Goal: Information Seeking & Learning: Learn about a topic

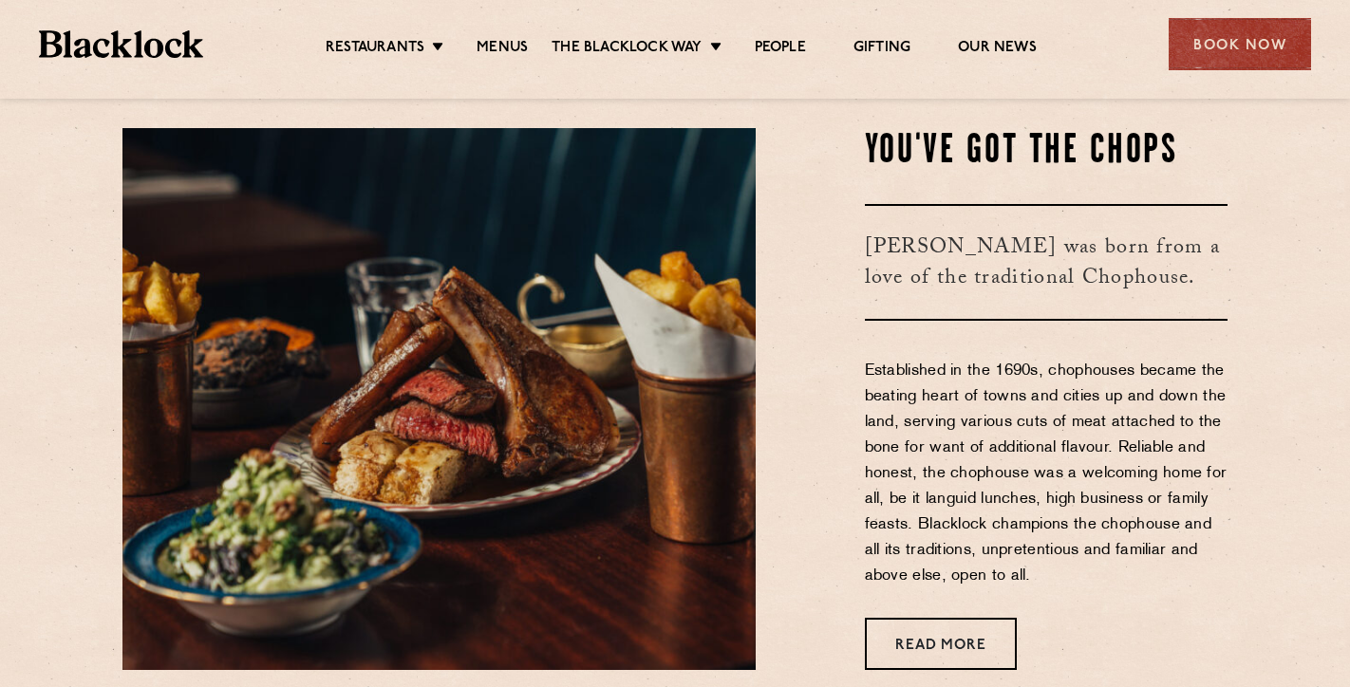
scroll to position [661, 0]
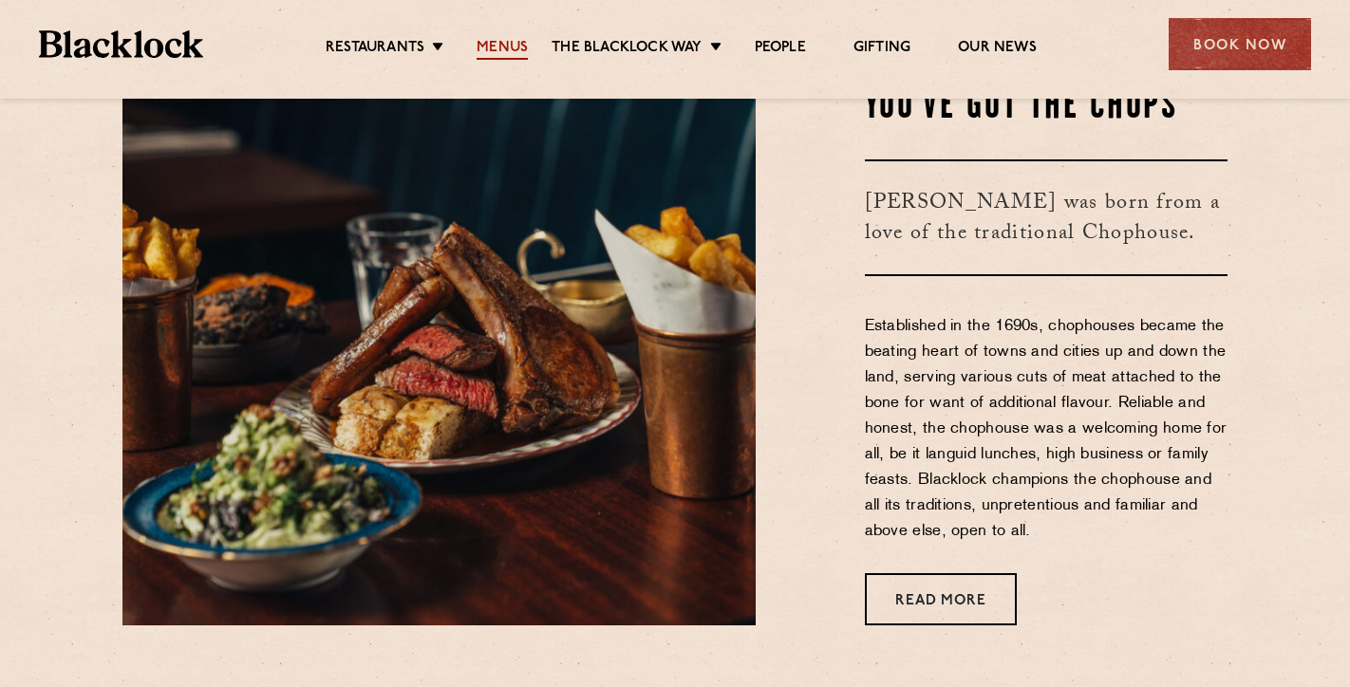
click at [497, 60] on link "Menus" at bounding box center [502, 49] width 51 height 21
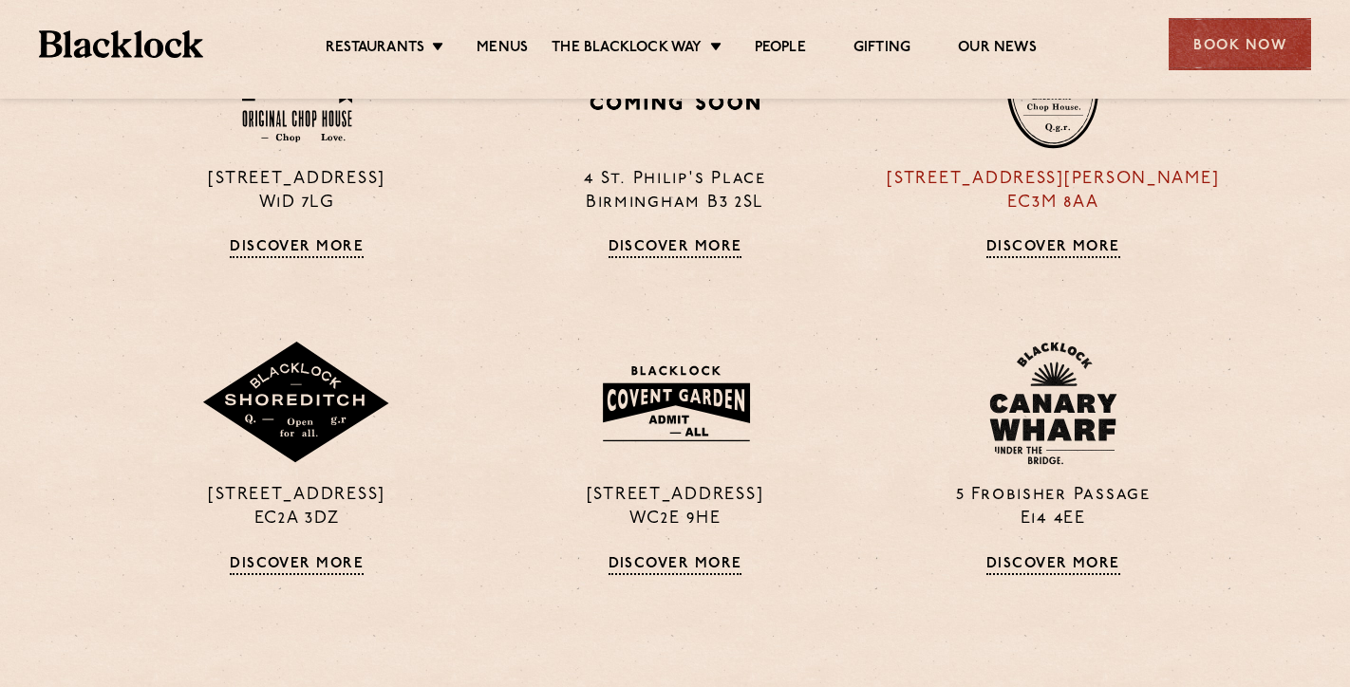
scroll to position [1405, 0]
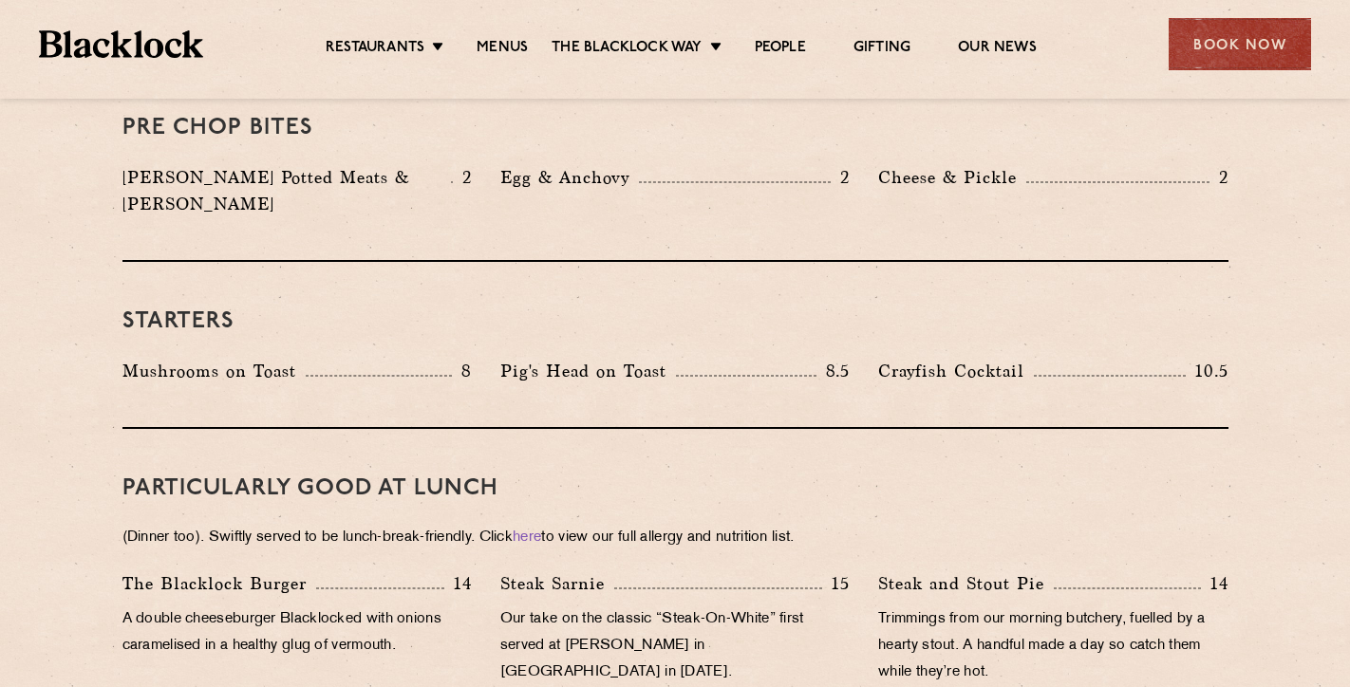
scroll to position [734, 0]
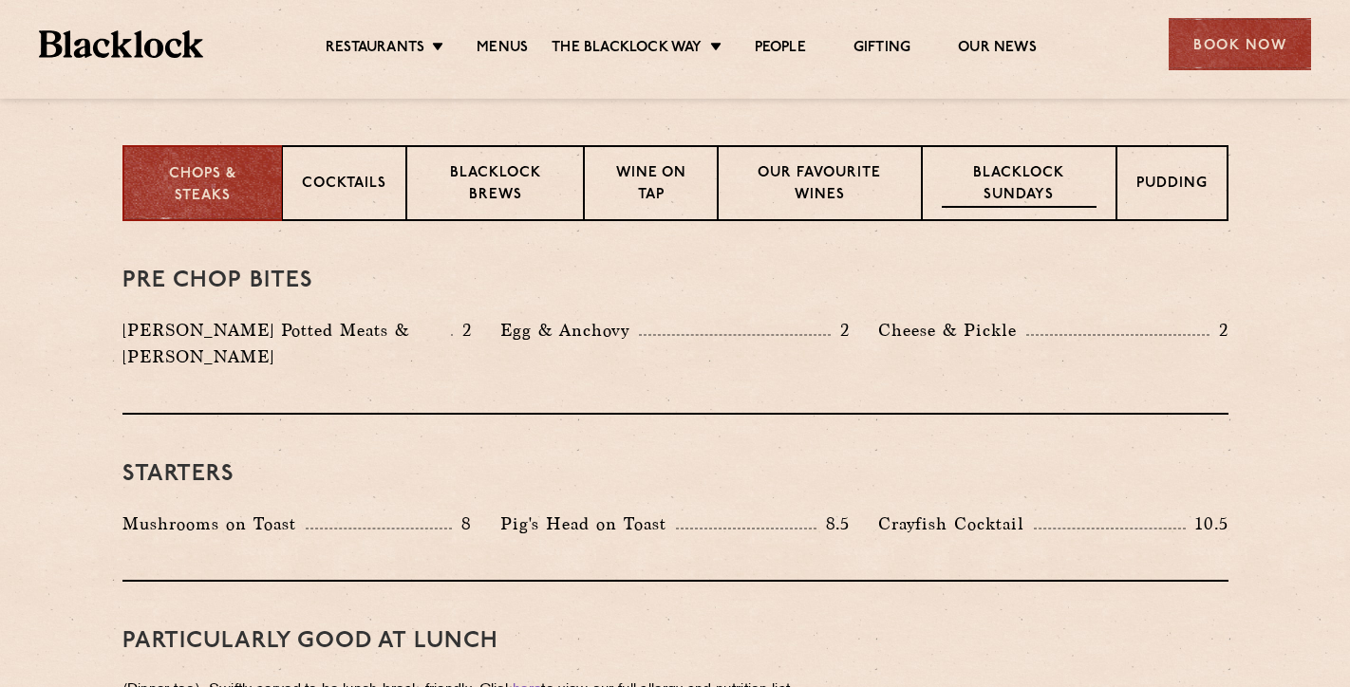
click at [981, 198] on p "Blacklock Sundays" at bounding box center [1019, 185] width 154 height 45
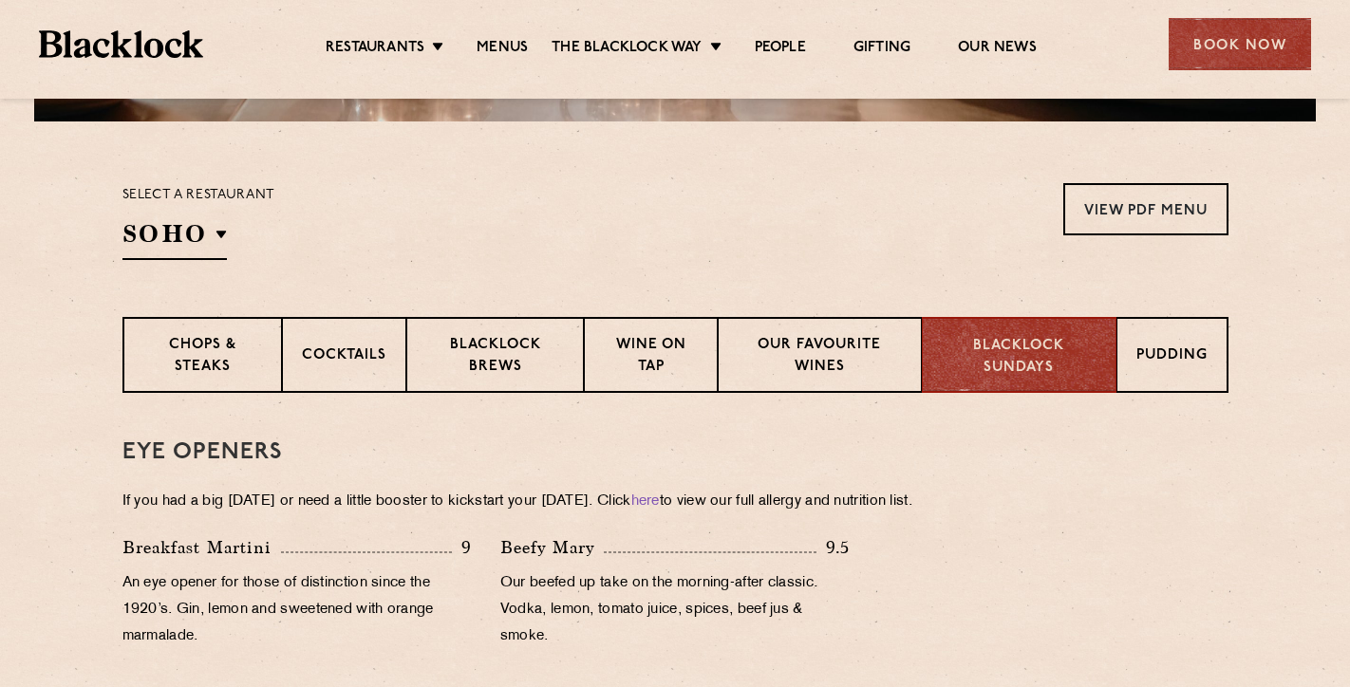
scroll to position [637, 0]
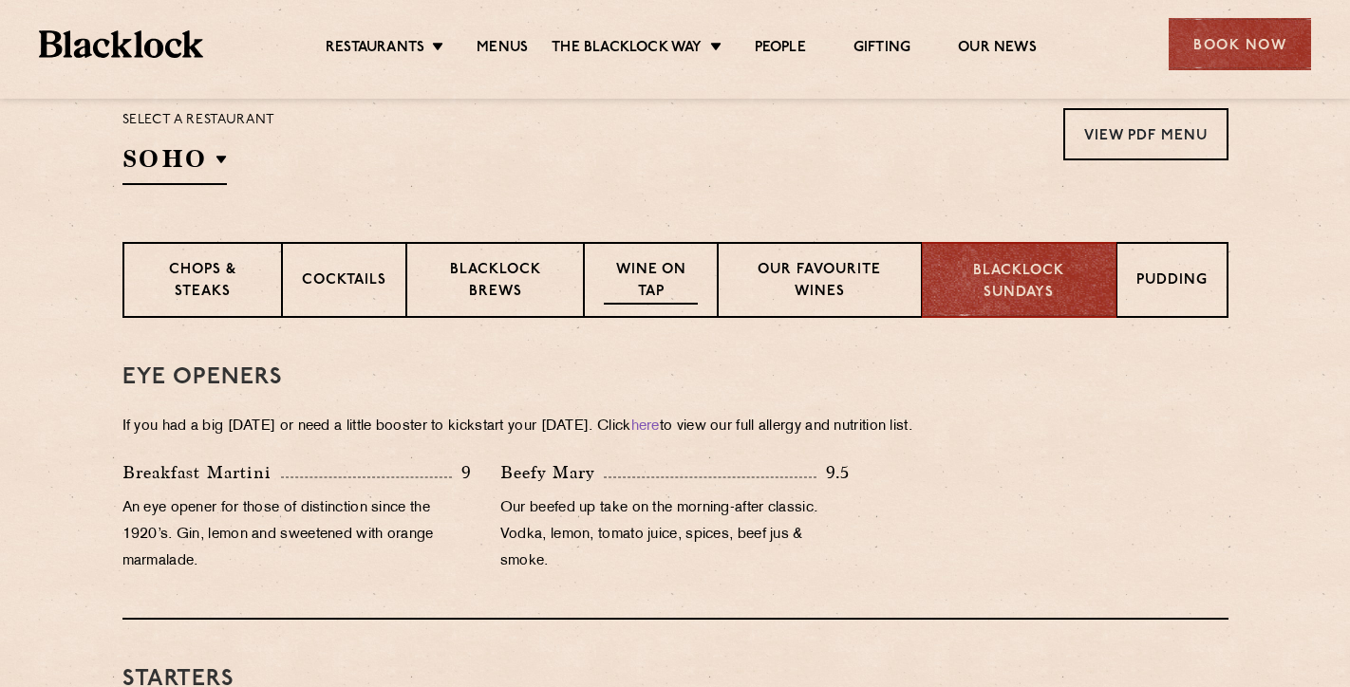
click at [647, 280] on p "Wine on Tap" at bounding box center [650, 282] width 93 height 45
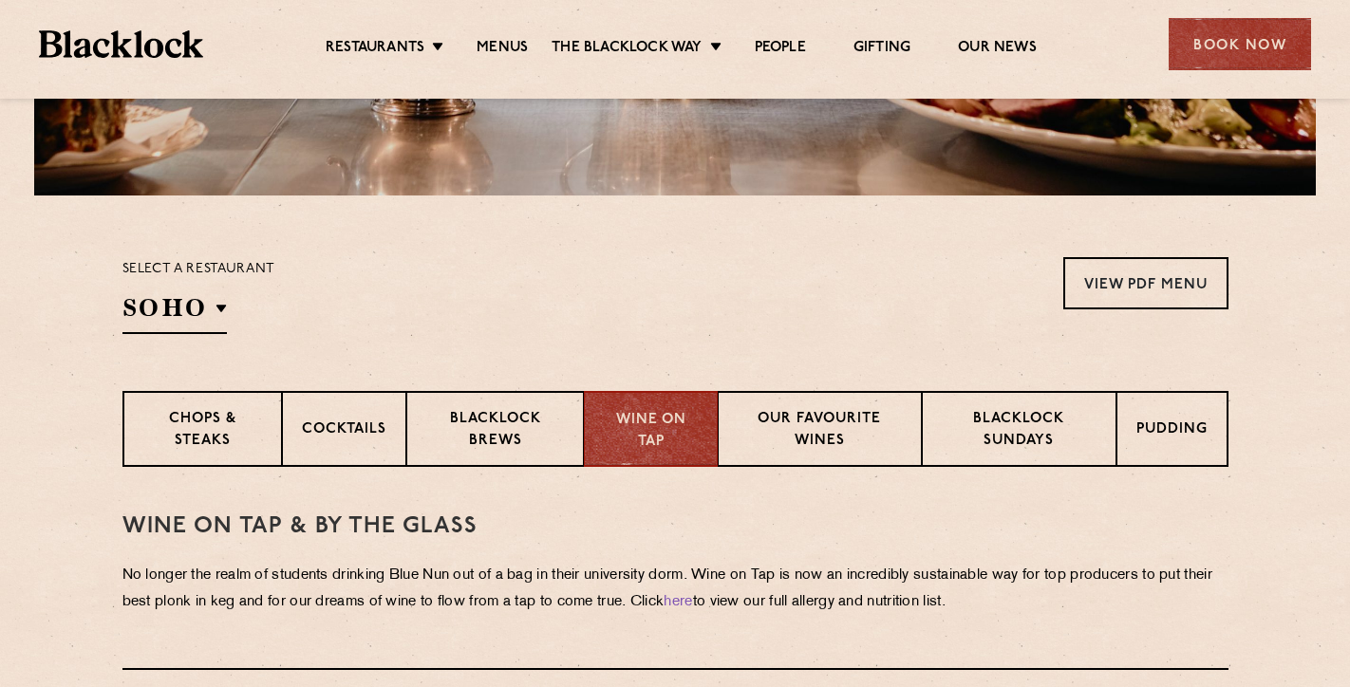
scroll to position [519, 0]
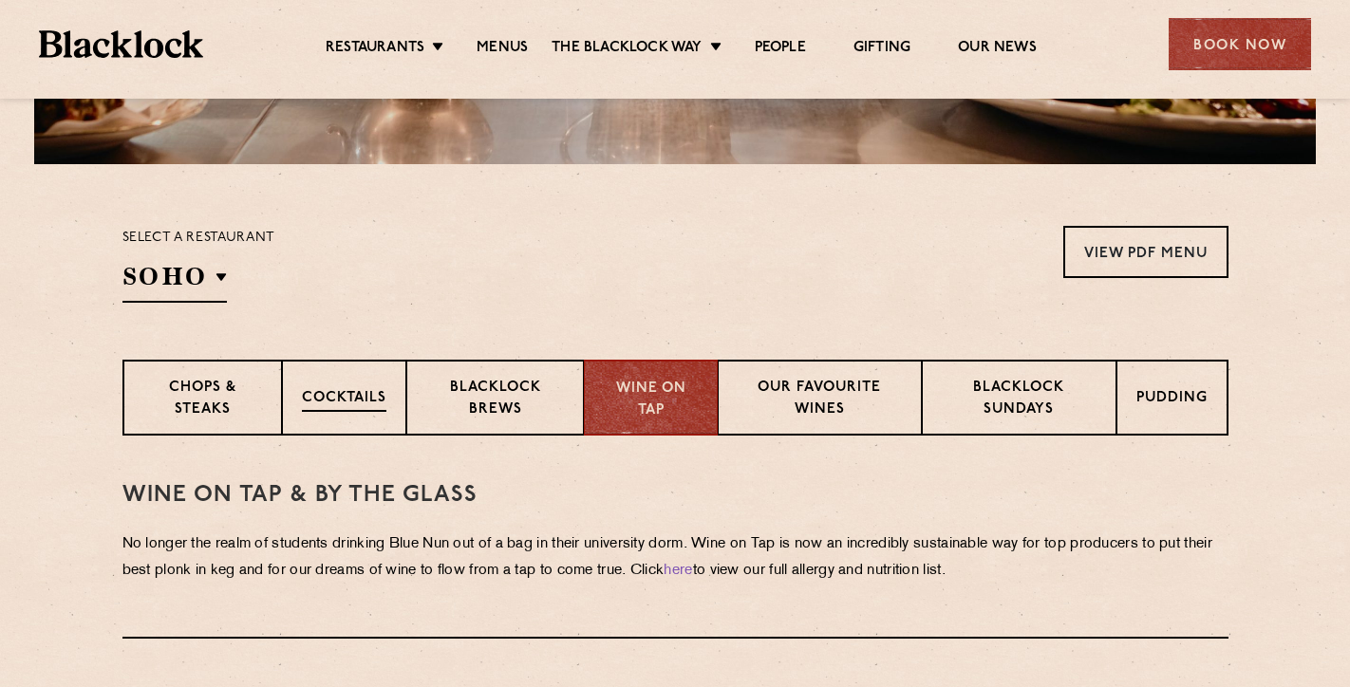
click at [316, 422] on div "Cocktails" at bounding box center [344, 398] width 124 height 76
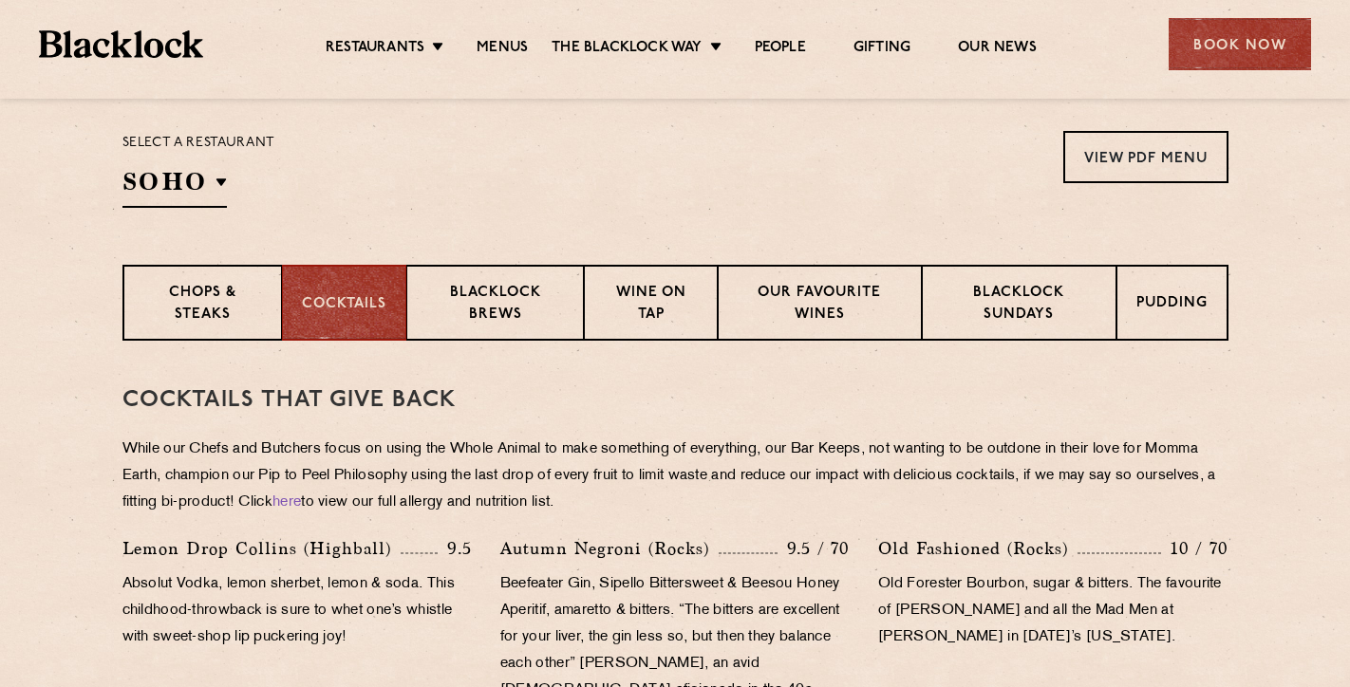
scroll to position [577, 0]
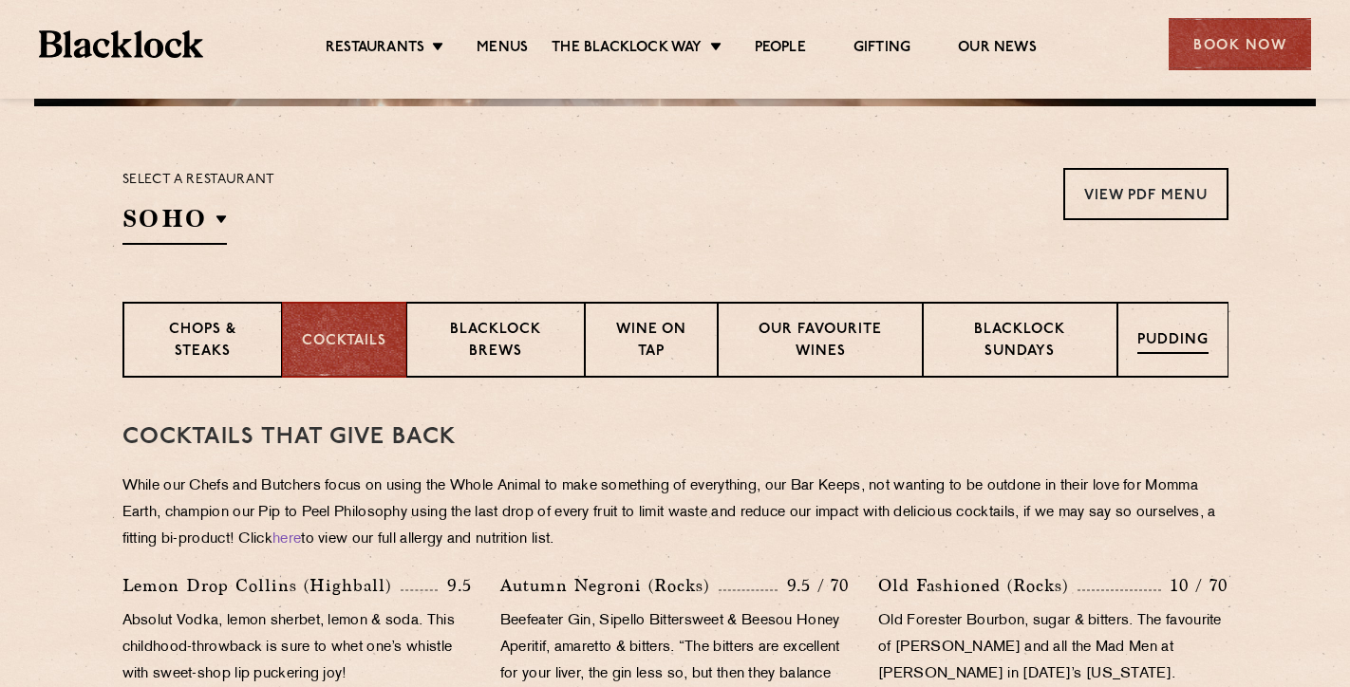
click at [1184, 316] on div "Pudding" at bounding box center [1172, 340] width 111 height 76
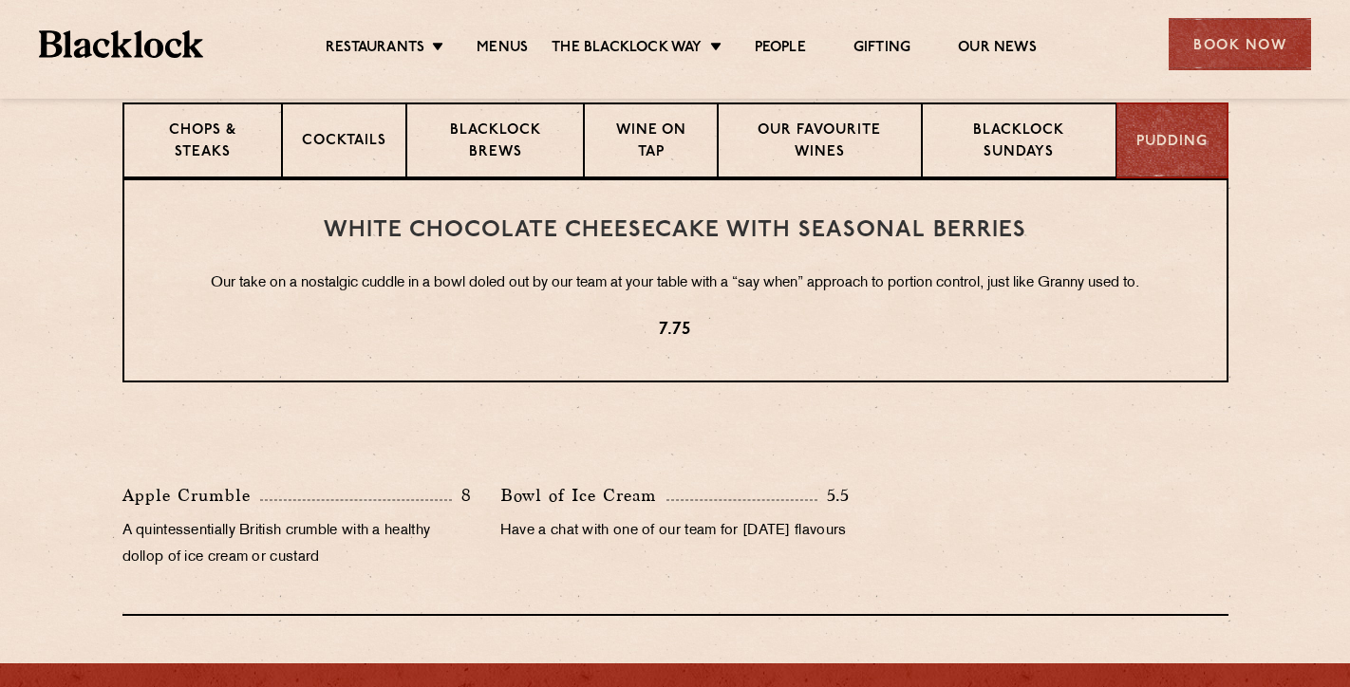
scroll to position [778, 0]
click at [976, 143] on p "Blacklock Sundays" at bounding box center [1019, 142] width 154 height 45
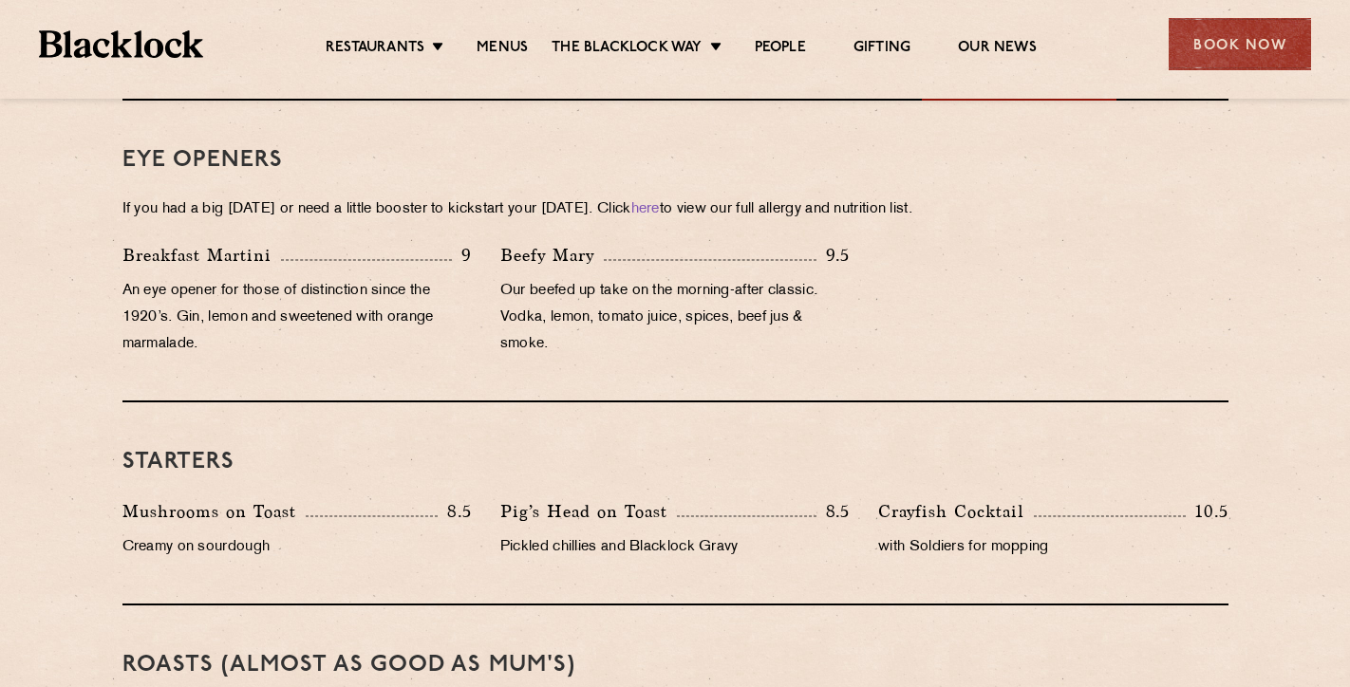
scroll to position [750, 0]
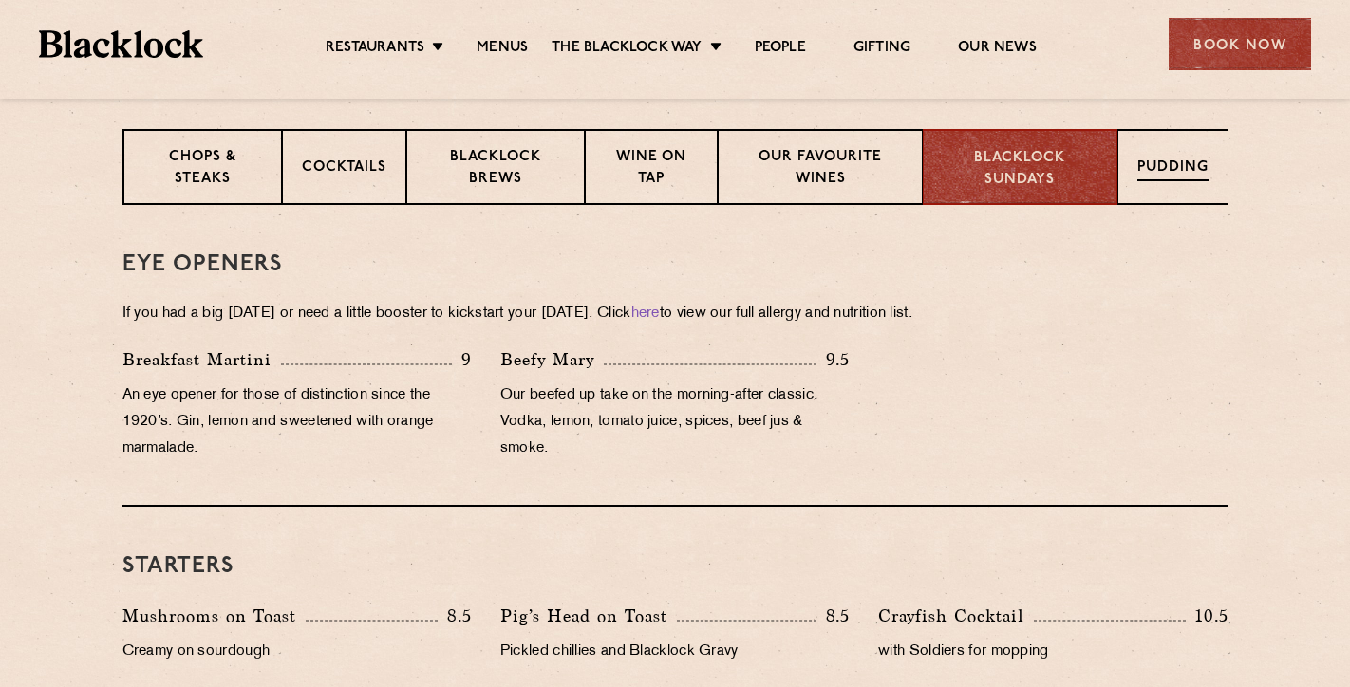
click at [1185, 170] on p "Pudding" at bounding box center [1172, 170] width 71 height 24
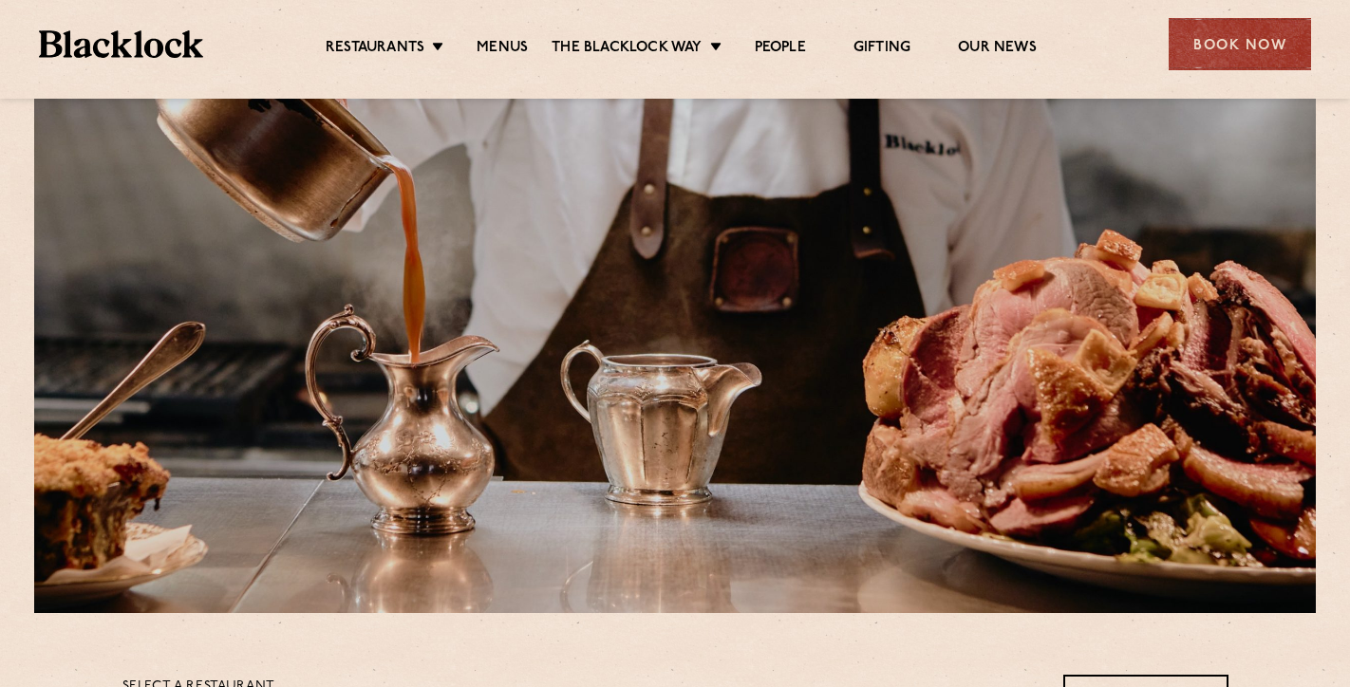
scroll to position [0, 0]
